Goal: Navigation & Orientation: Find specific page/section

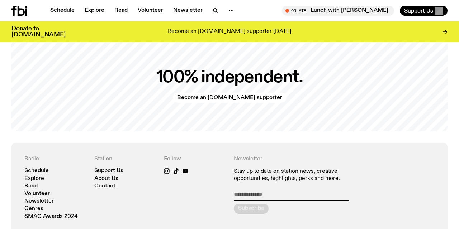
scroll to position [1395, 0]
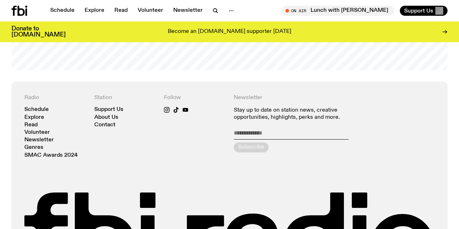
scroll to position [1476, 0]
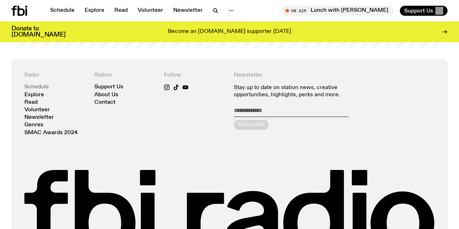
click at [39, 87] on link "Schedule" at bounding box center [36, 87] width 24 height 5
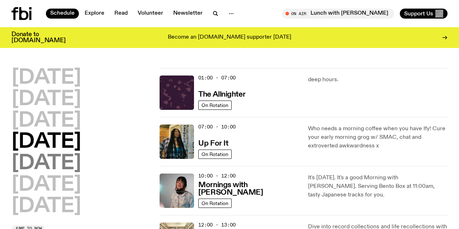
click at [57, 163] on h2 "Friday" at bounding box center [46, 164] width 70 height 20
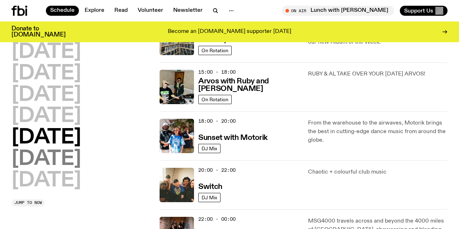
scroll to position [254, 0]
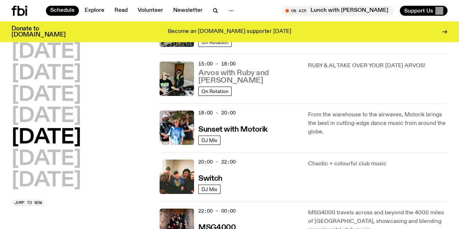
click at [233, 80] on h3 "Arvos with Ruby and Al" at bounding box center [248, 77] width 101 height 15
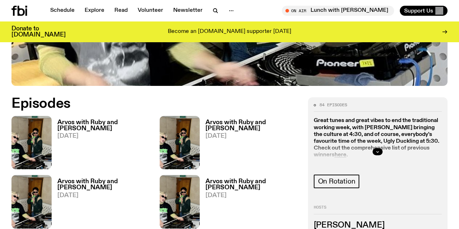
scroll to position [294, 0]
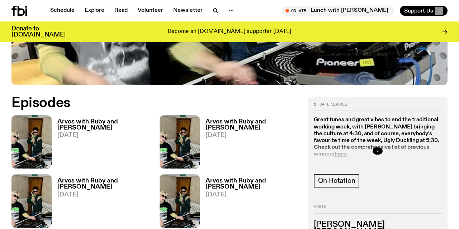
click at [380, 149] on icon "button" at bounding box center [377, 151] width 4 height 4
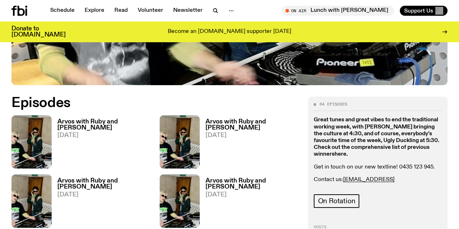
click at [342, 152] on strong "here" at bounding box center [340, 155] width 12 height 6
